Goal: Transaction & Acquisition: Purchase product/service

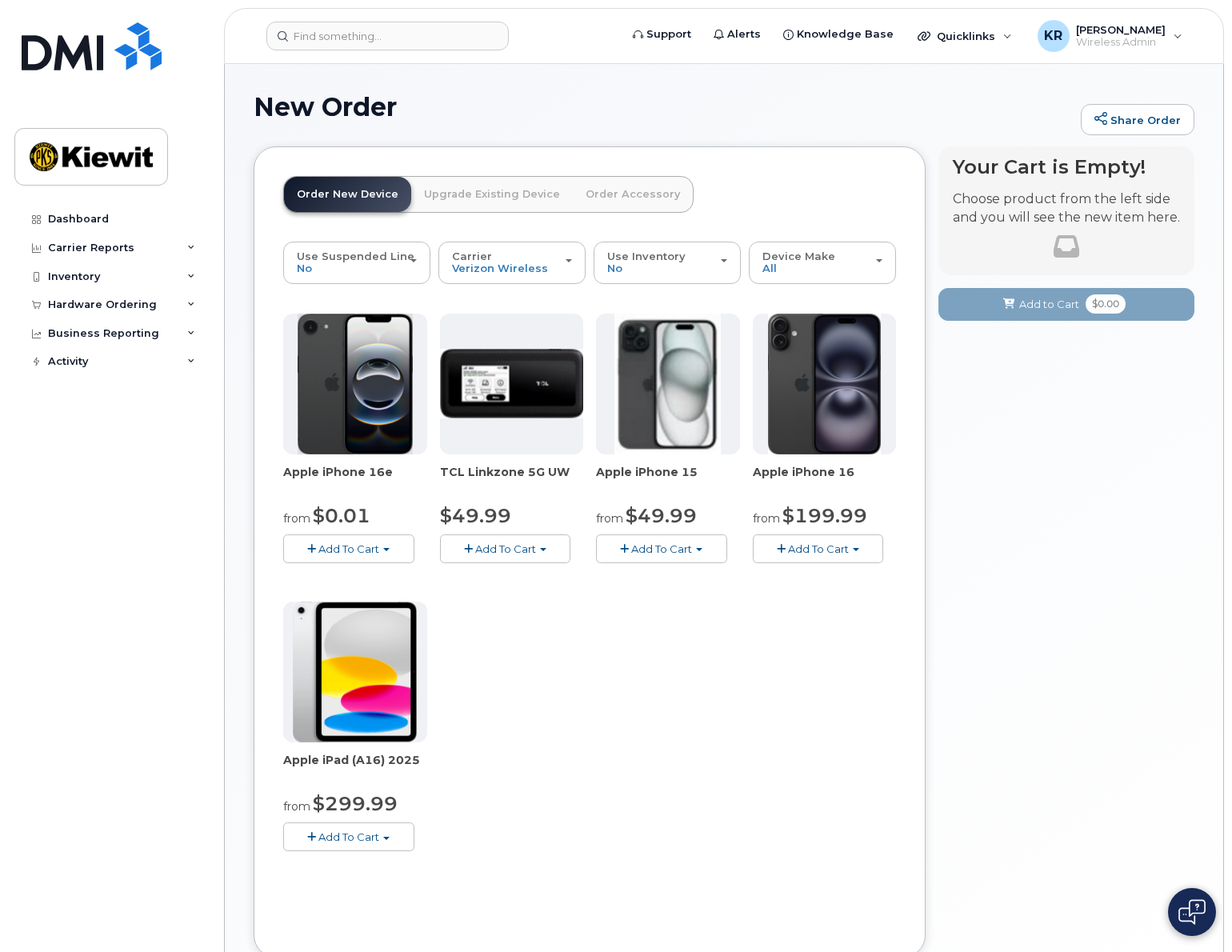
scroll to position [8, 0]
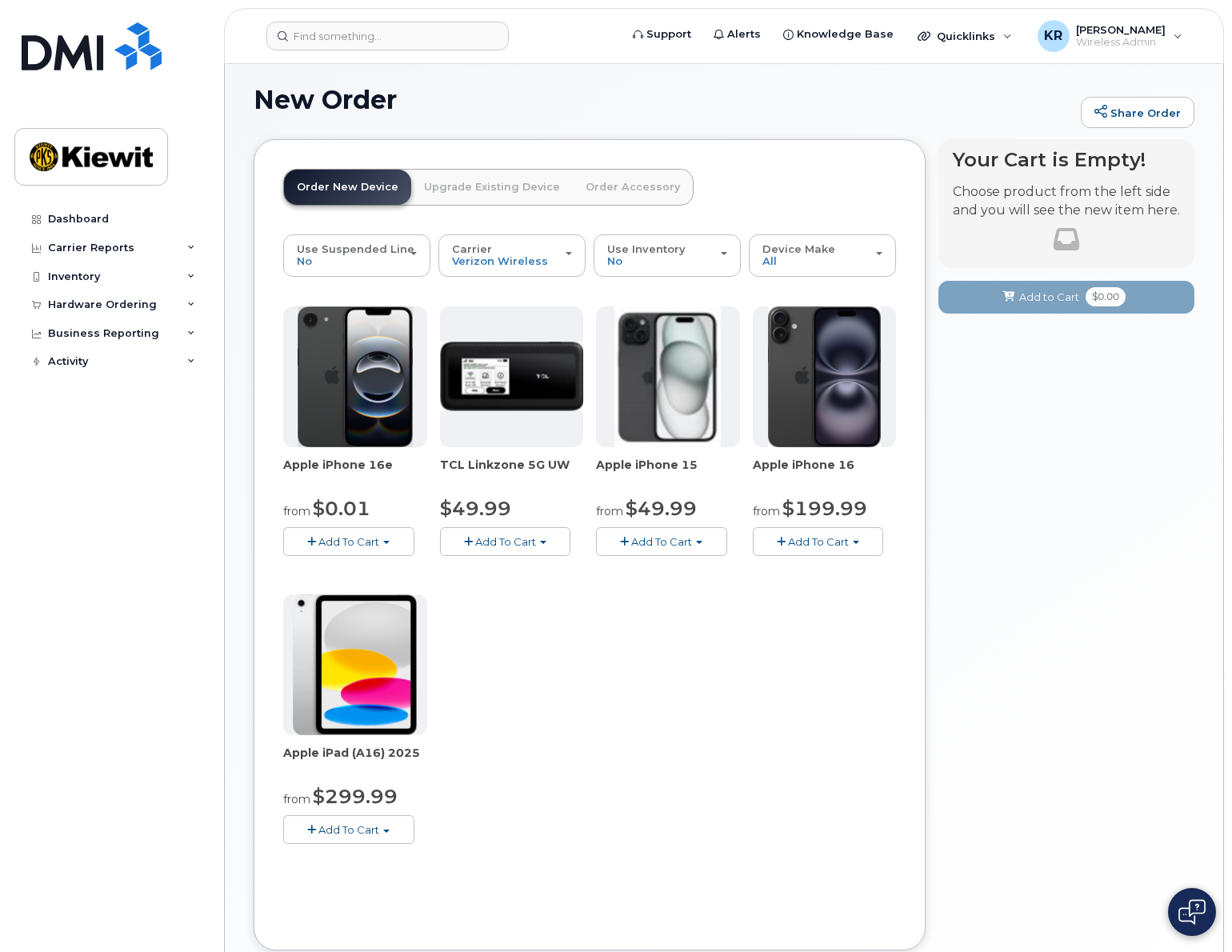
click at [402, 880] on div "Use Suspended Line No No change Yes Carrier Verizon Wireless T-Mobile AT&T Wire…" at bounding box center [589, 578] width 613 height 687
click at [89, 709] on div "Dashboard Carrier Reports Monthly Billing Data Daily Data Pooling Average Costi…" at bounding box center [113, 566] width 198 height 723
click at [335, 545] on span "Add To Cart" at bounding box center [348, 541] width 61 height 13
click at [399, 567] on link "$0.01 - 2 Year Activation (128GB)" at bounding box center [390, 571] width 206 height 20
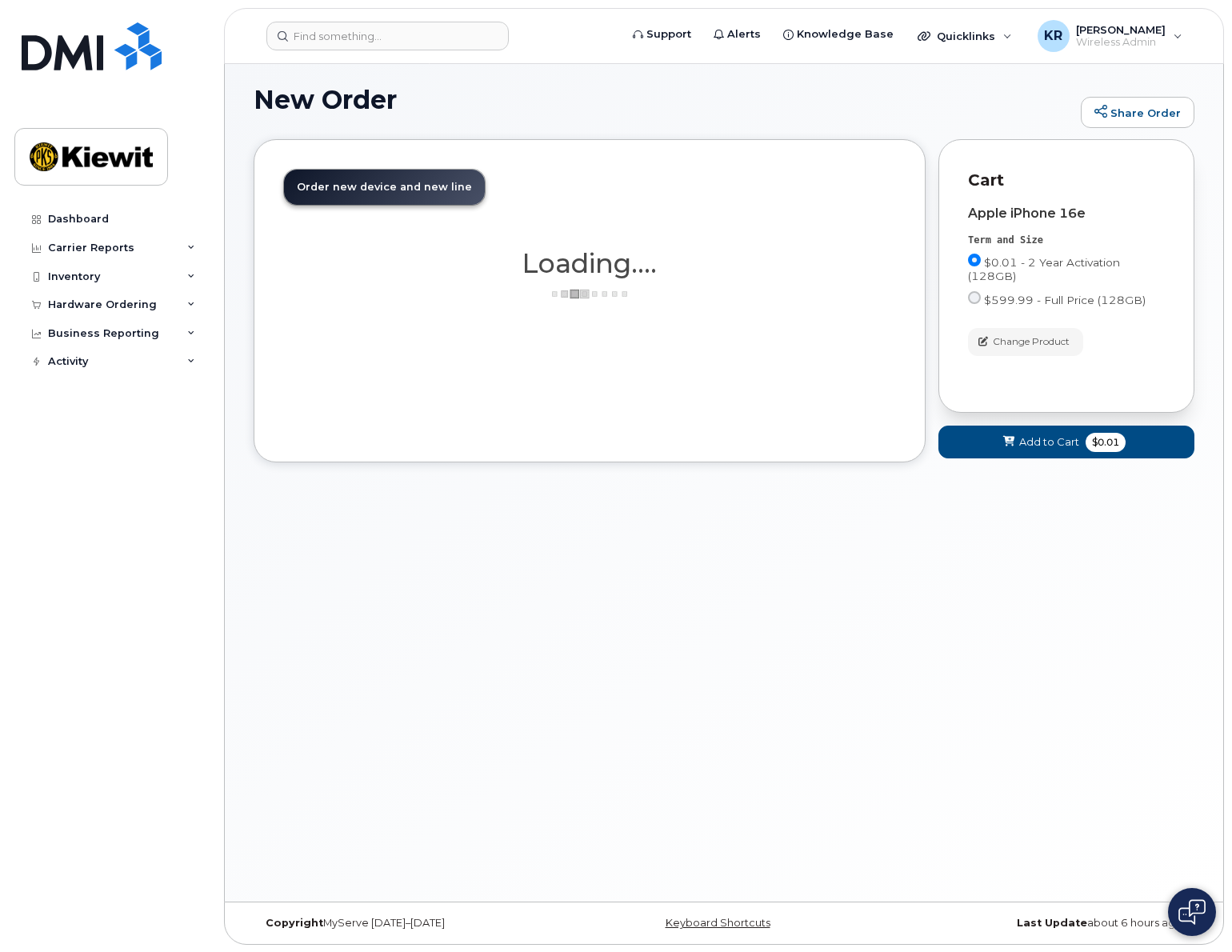
drag, startPoint x: 390, startPoint y: 134, endPoint x: 388, endPoint y: 143, distance: 9.2
click at [390, 134] on div "New Order Share Order" at bounding box center [723, 112] width 941 height 53
click at [691, 454] on div "Order New Device Upgrade Existing Device Order Accessory Order new device and n…" at bounding box center [589, 300] width 672 height 323
click at [1022, 441] on span "Add to Cart" at bounding box center [1049, 442] width 60 height 15
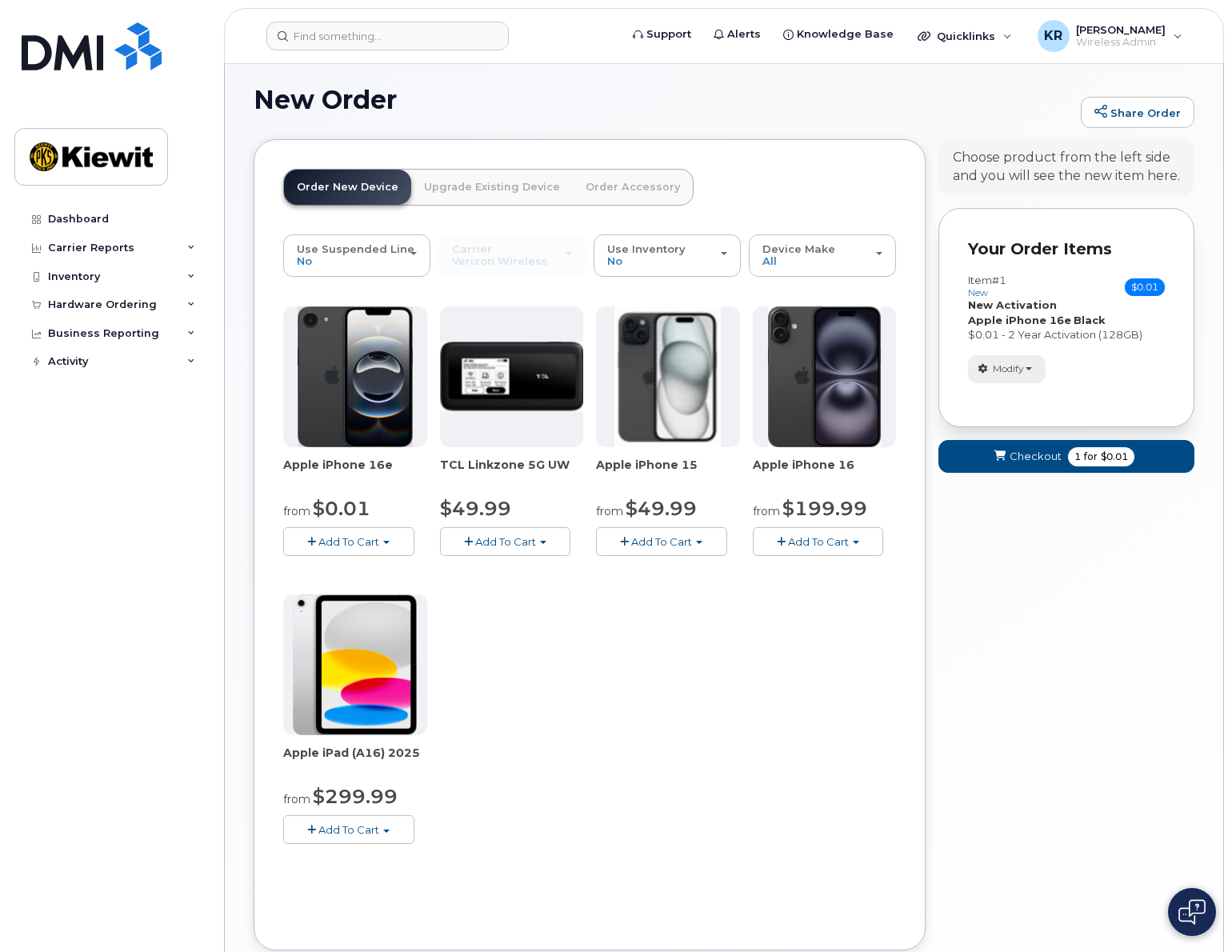
click at [1005, 373] on span "Modify" at bounding box center [1008, 368] width 31 height 14
click at [1018, 388] on link "change" at bounding box center [1045, 393] width 152 height 19
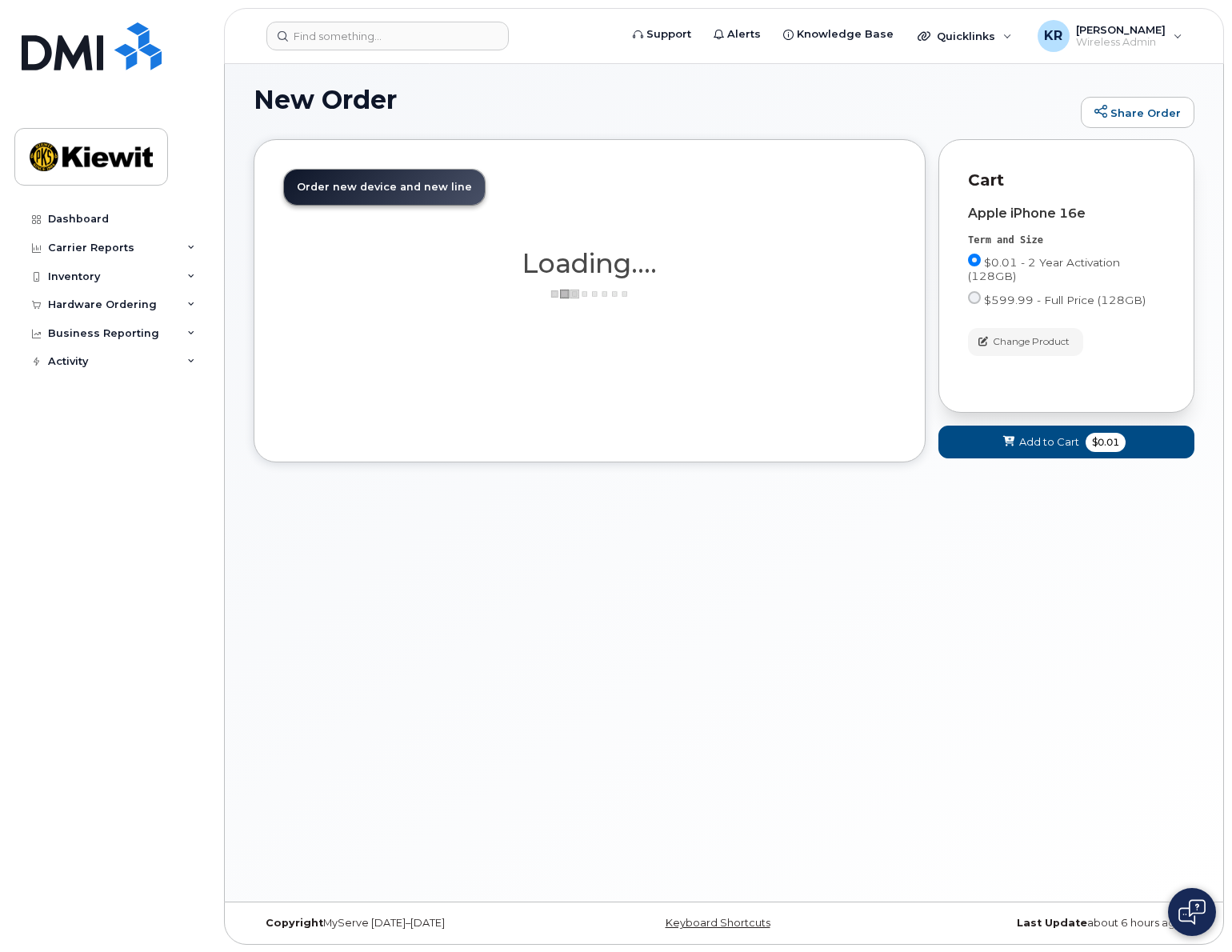
click at [606, 674] on div "New Order Share Order × Share This Order If you want to allow others to create …" at bounding box center [724, 479] width 998 height 844
